Goal: Find contact information: Find contact information

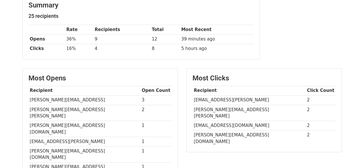
click at [215, 96] on td "abid.mohammed@cognida.ai" at bounding box center [249, 100] width 113 height 9
copy tr "abid.mohammed@cognida.ai"
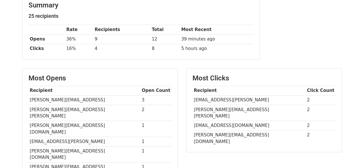
click at [238, 108] on td "abinaya.govindan@neuron7.ai" at bounding box center [249, 113] width 113 height 16
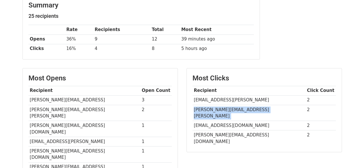
click at [238, 108] on td "abinaya.govindan@neuron7.ai" at bounding box center [249, 113] width 113 height 16
copy tr "abinaya.govindan@neuron7.ai"
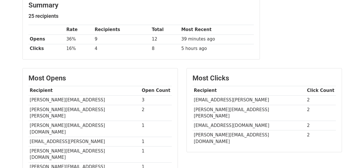
click at [220, 121] on td "bhaskar@nexturn.com" at bounding box center [249, 125] width 113 height 9
copy tr "bhaskar@nexturn.com"
click at [208, 131] on td "siva@nexturn.com" at bounding box center [249, 139] width 113 height 16
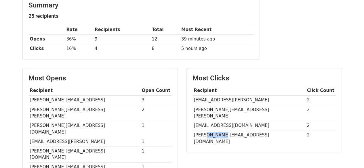
click at [208, 131] on td "siva@nexturn.com" at bounding box center [249, 139] width 113 height 16
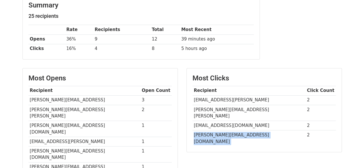
click at [208, 131] on td "siva@nexturn.com" at bounding box center [249, 139] width 113 height 16
copy tr "siva@nexturn.com"
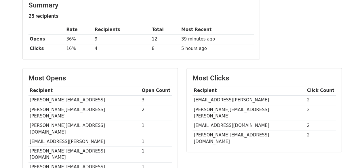
click at [68, 121] on td "amisha@marketplace-company.com" at bounding box center [84, 129] width 112 height 16
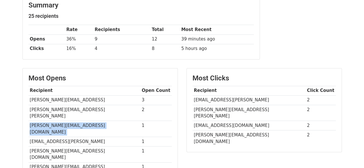
click at [68, 121] on td "amisha@marketplace-company.com" at bounding box center [84, 129] width 112 height 16
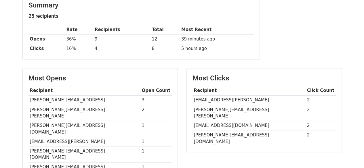
click at [51, 97] on td "vikash@osfin.ai" at bounding box center [84, 100] width 112 height 9
copy tr "vikash@osfin.ai"
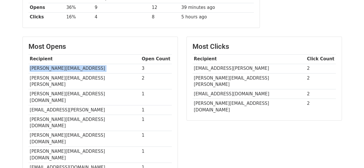
scroll to position [113, 0]
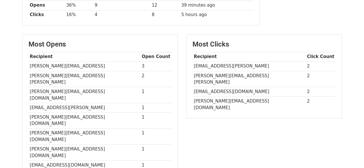
click at [46, 145] on td "vaibhav.b@rigi.club" at bounding box center [84, 153] width 112 height 16
copy tr "vaibhav.b@rigi.club"
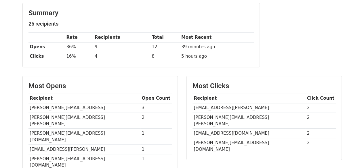
scroll to position [71, 0]
drag, startPoint x: 27, startPoint y: 43, endPoint x: 203, endPoint y: 62, distance: 177.2
click at [203, 62] on div "Summary 25 recipients Rate Recipients Total Most Recent Opens 36% 9 12 39 minut…" at bounding box center [141, 35] width 237 height 64
copy div
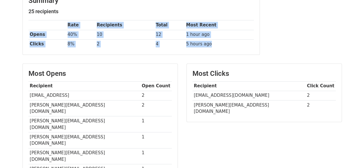
drag, startPoint x: 22, startPoint y: 22, endPoint x: 233, endPoint y: 43, distance: 211.1
click at [233, 43] on div "Summary 25 recipients Rate Recipients Total Most Recent Opens 40% 10 12 1 hour …" at bounding box center [141, 23] width 237 height 64
copy div "Rate Recipients Total Most Recent Opens 40% 10 12 1 hour ago Clicks 8% 2 4 5 ho…"
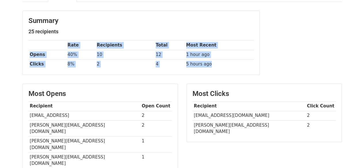
scroll to position [55, 0]
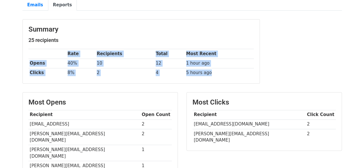
click at [121, 68] on td "2" at bounding box center [124, 72] width 59 height 9
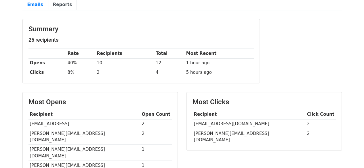
scroll to position [58, 0]
